Goal: Task Accomplishment & Management: Use online tool/utility

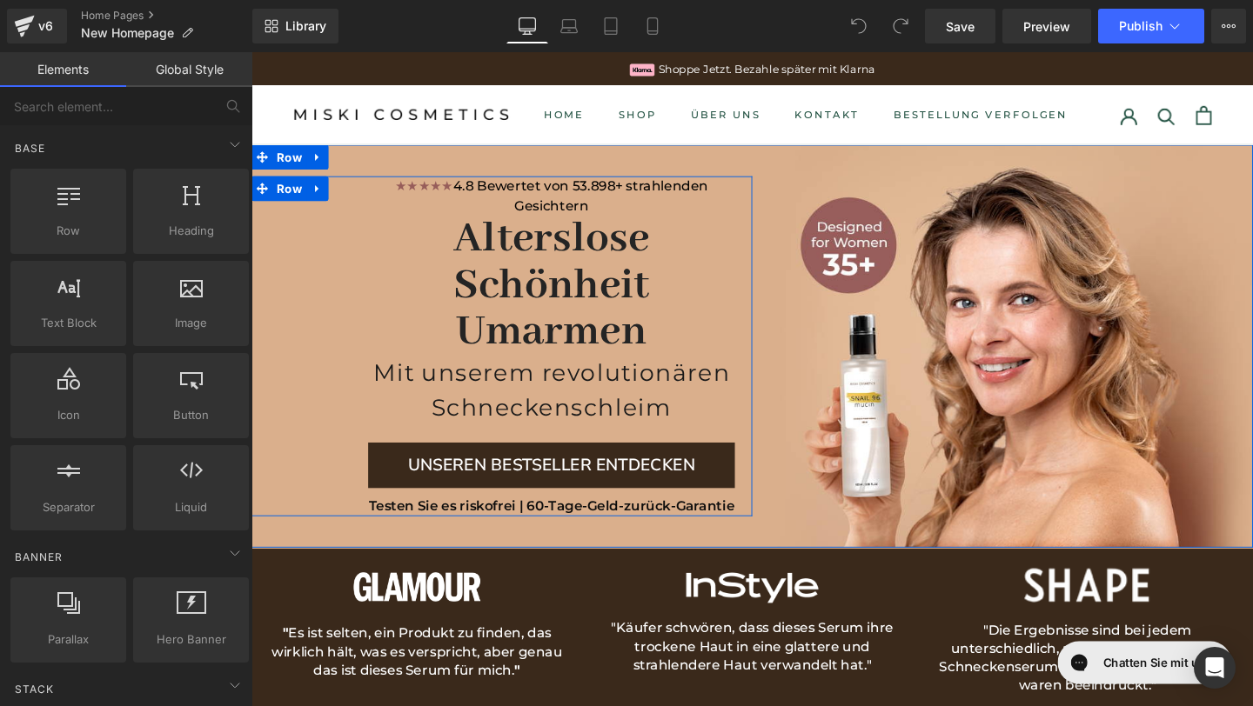
scroll to position [49, 0]
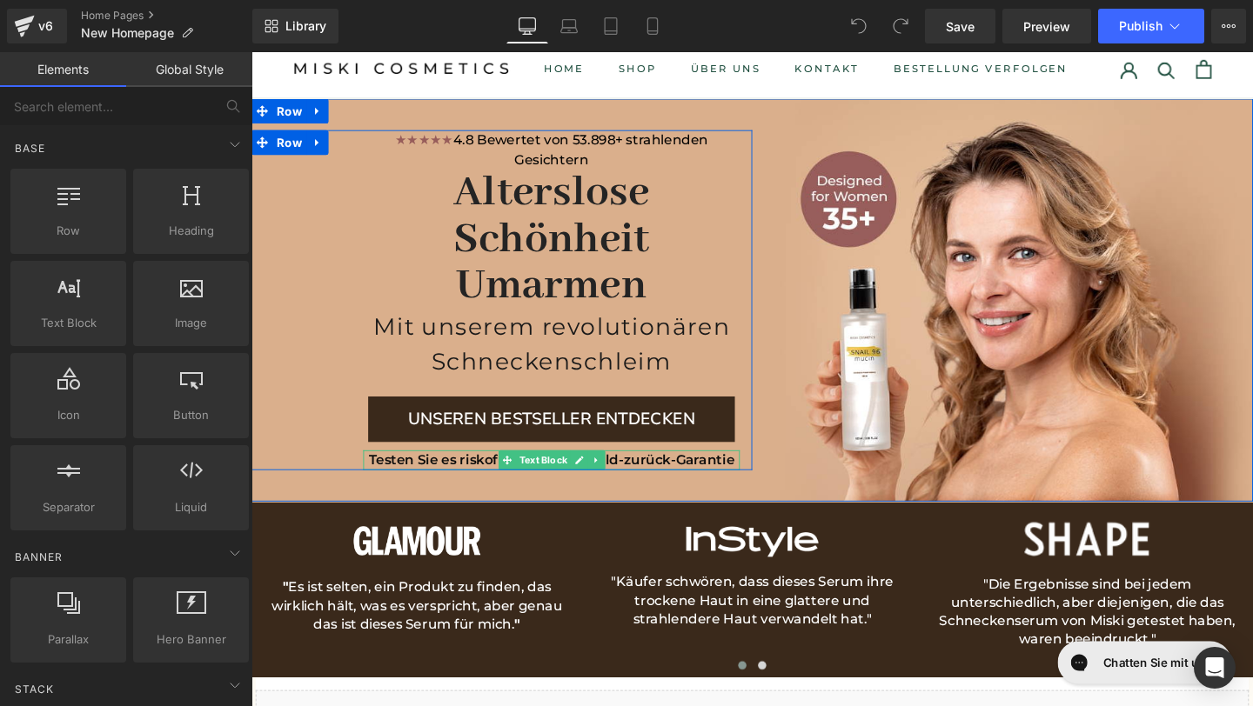
click at [489, 482] on font "Testen Sie es riskofrei | 60-Tage-Geld-zurück-Garantie" at bounding box center [567, 480] width 385 height 17
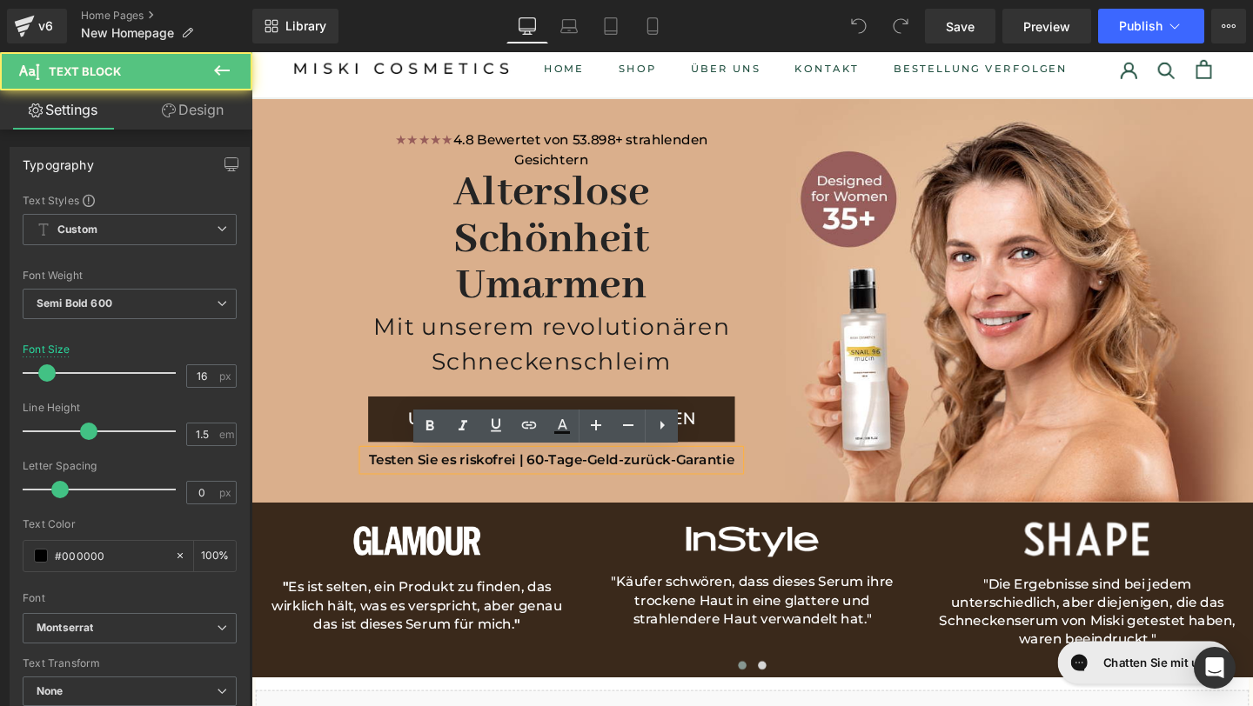
click at [486, 489] on font "Testen Sie es riskofrei | 60-Tage-Geld-zurück-Garantie" at bounding box center [567, 480] width 385 height 17
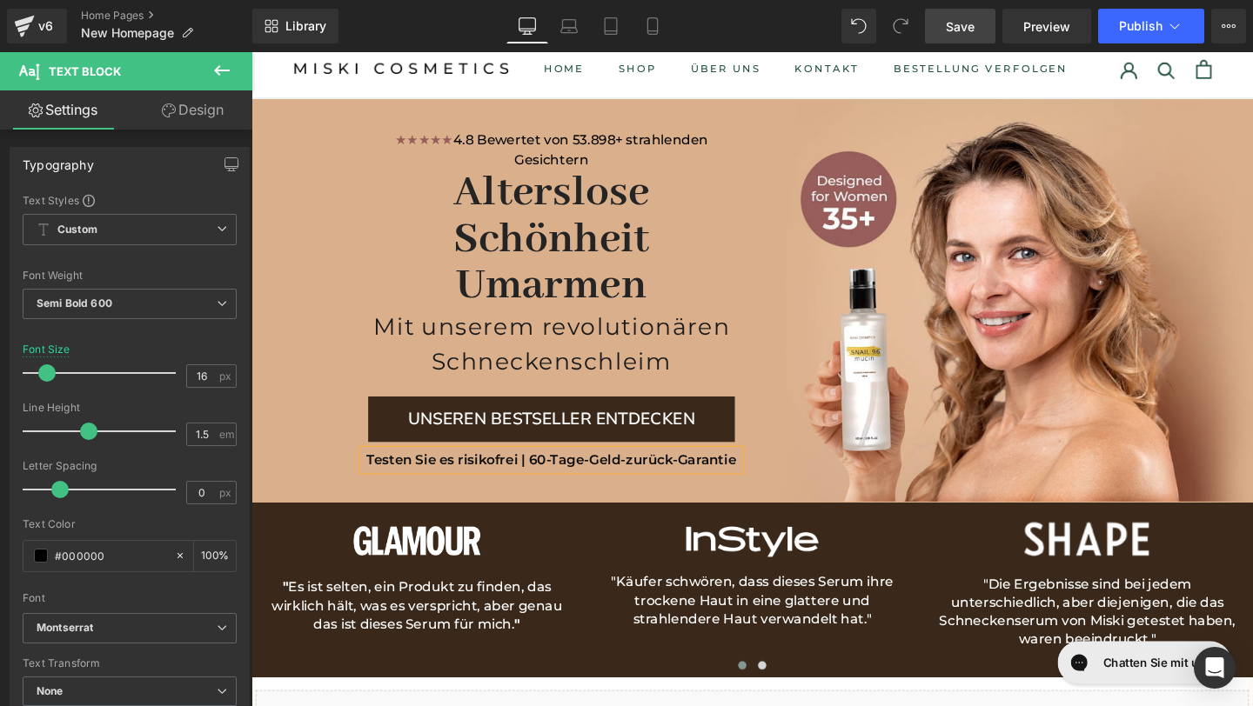
click at [976, 31] on link "Save" at bounding box center [960, 26] width 70 height 35
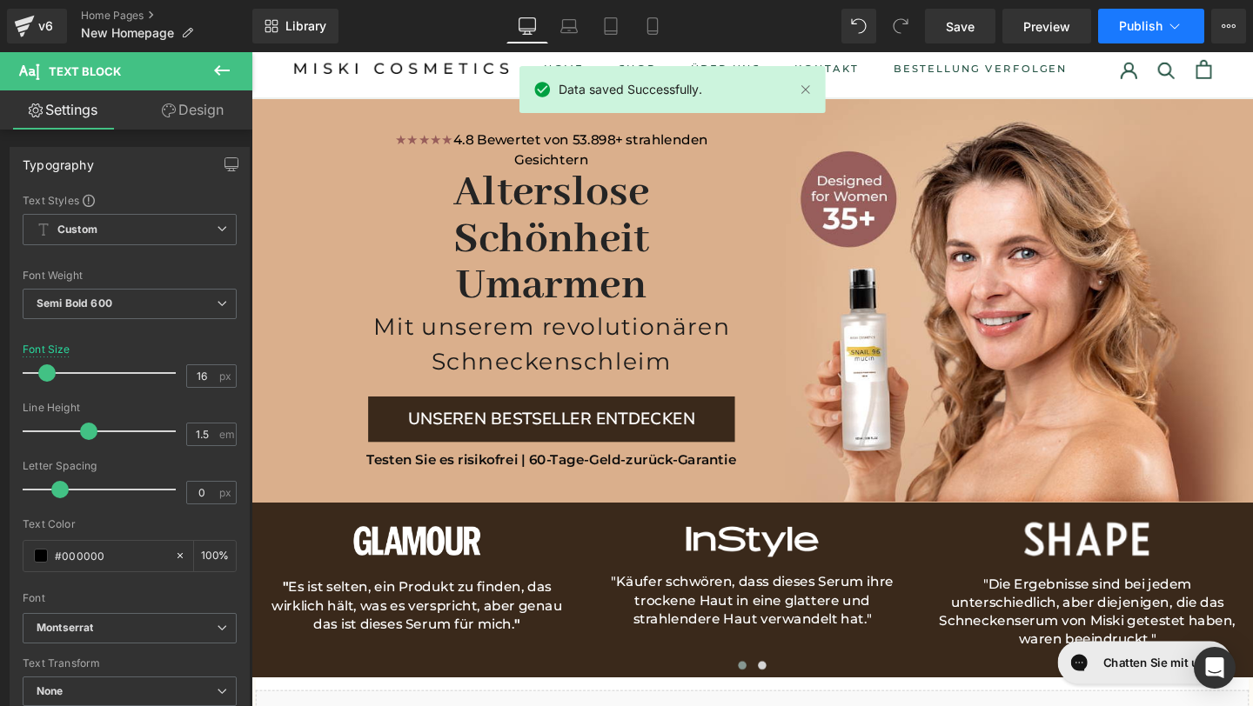
click at [1134, 21] on span "Publish" at bounding box center [1140, 26] width 43 height 14
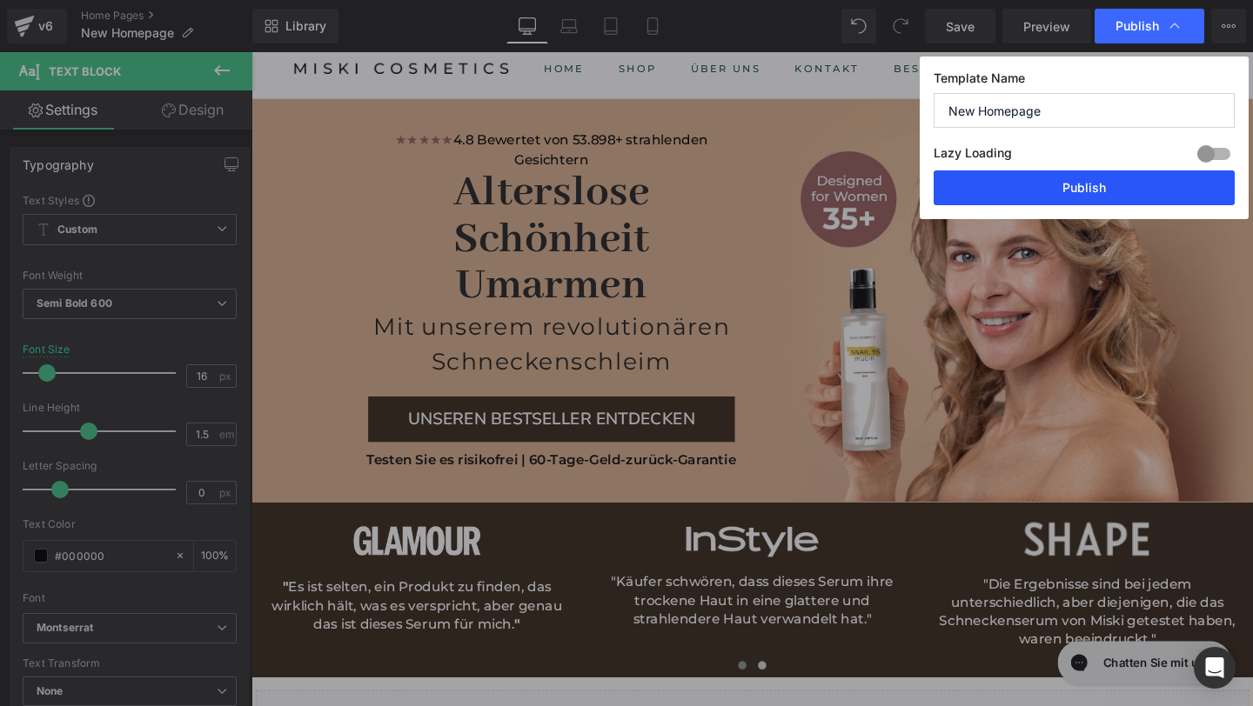
click at [1058, 177] on button "Publish" at bounding box center [1083, 188] width 301 height 35
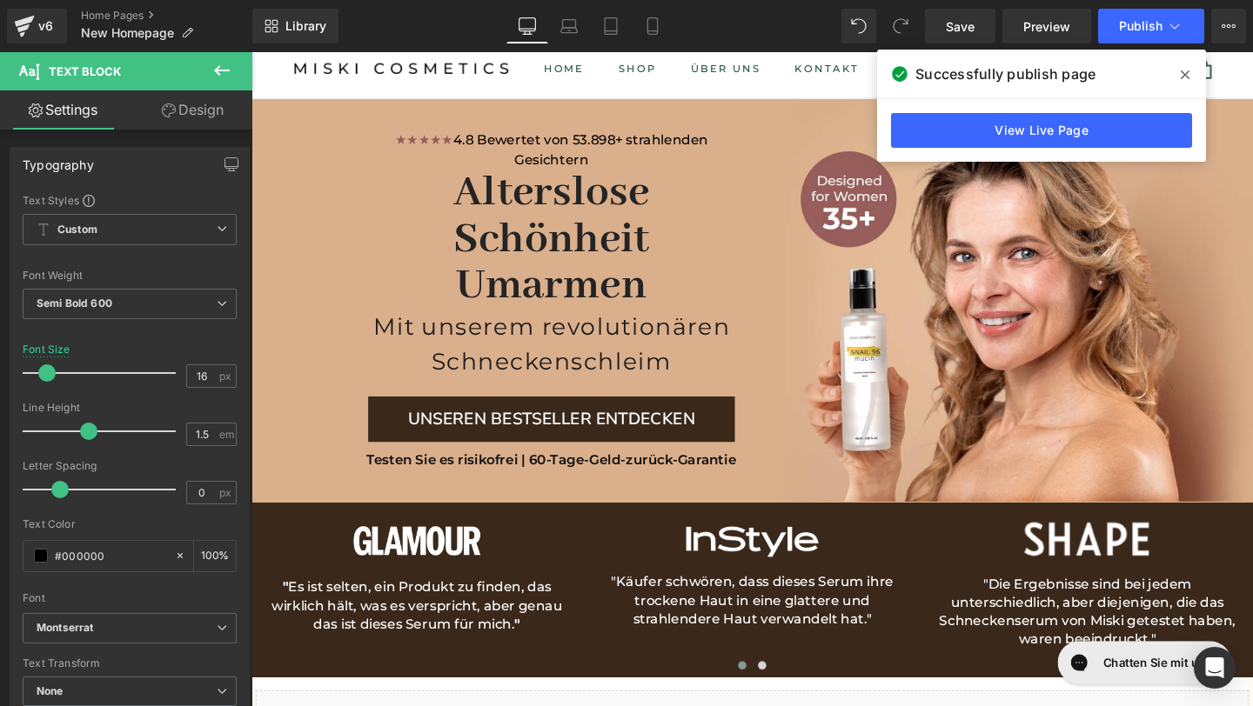
click at [1190, 81] on span at bounding box center [1185, 75] width 28 height 28
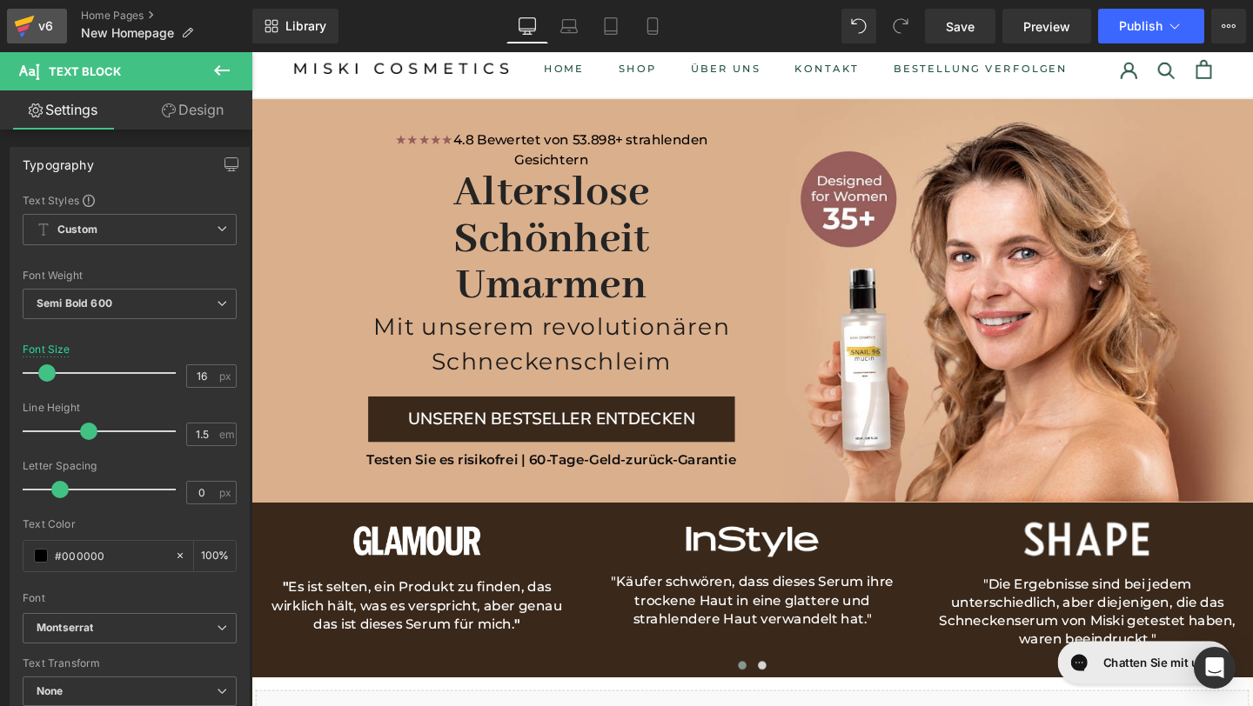
click at [34, 30] on icon at bounding box center [24, 25] width 21 height 43
